Goal: Information Seeking & Learning: Learn about a topic

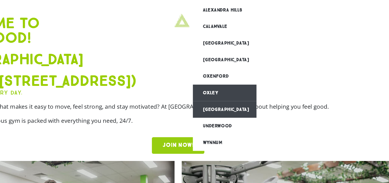
scroll to position [0, 3]
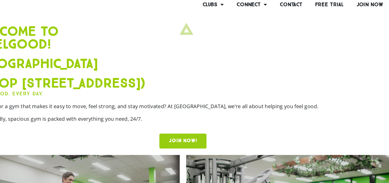
click at [201, 138] on link "JOIN NOW!" at bounding box center [192, 132] width 37 height 12
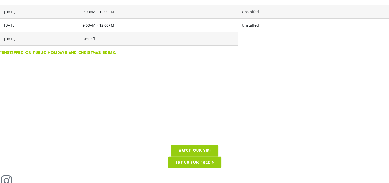
scroll to position [1191, 0]
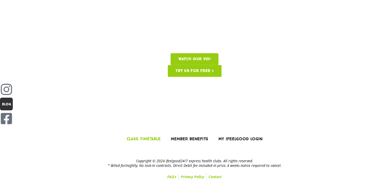
click at [151, 137] on link "Class Timetable" at bounding box center [144, 139] width 44 height 12
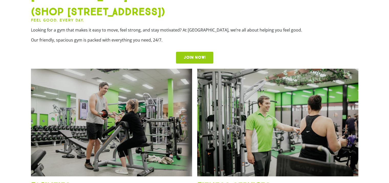
scroll to position [0, 0]
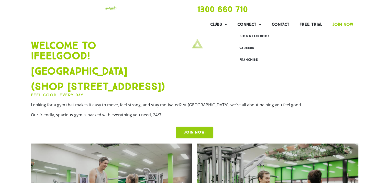
click at [343, 25] on link "Join Now" at bounding box center [342, 24] width 31 height 12
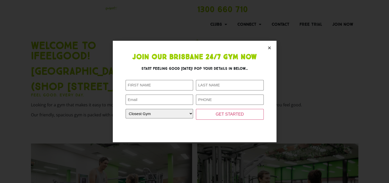
click at [266, 48] on section "Join Our Brisbane 24/7 Gym Now Start feeling good today! Pop your details in be…" at bounding box center [195, 91] width 164 height 101
click at [268, 45] on section "Join Our Brisbane 24/7 Gym Now Start feeling good today! Pop your details in be…" at bounding box center [195, 91] width 164 height 101
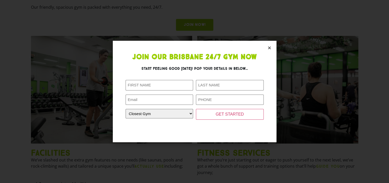
click at [270, 47] on icon "Close" at bounding box center [270, 48] width 4 height 4
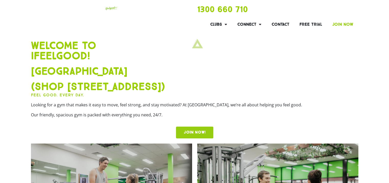
scroll to position [140, 0]
click at [191, 134] on span "JOIN NOW!" at bounding box center [195, 132] width 22 height 4
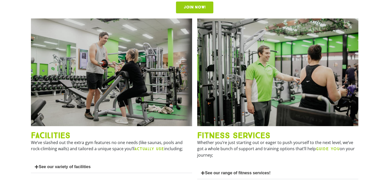
scroll to position [125, 0]
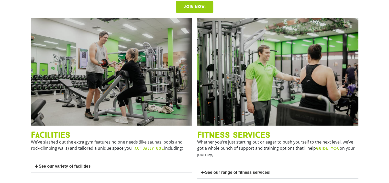
click at [228, 174] on link "See our range of fitness services!" at bounding box center [238, 172] width 66 height 4
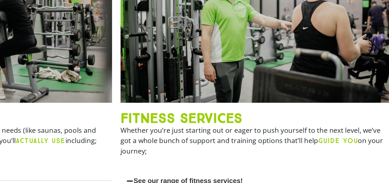
scroll to position [182, 0]
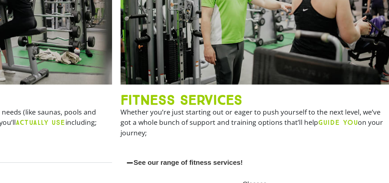
click at [326, 94] on b "GUIDE YOU" at bounding box center [328, 91] width 24 height 5
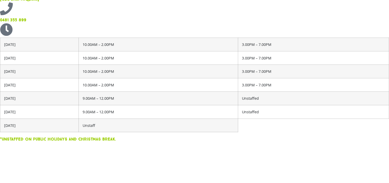
scroll to position [1242, 0]
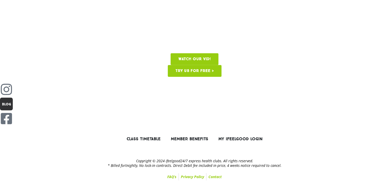
click at [172, 177] on link "FAQ’s" at bounding box center [171, 176] width 13 height 7
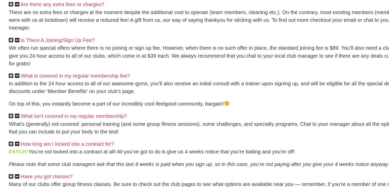
scroll to position [246, 0]
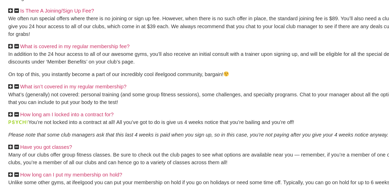
click at [155, 158] on div "Have you got classes?" at bounding box center [195, 155] width 322 height 6
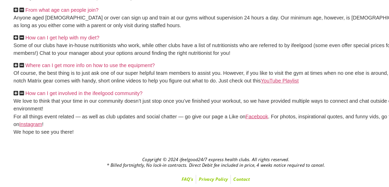
scroll to position [444, 0]
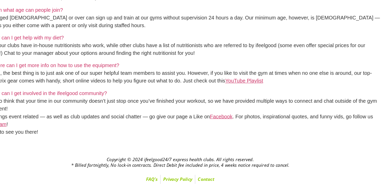
click at [209, 44] on div "From what age can people join?" at bounding box center [195, 46] width 322 height 6
